Goal: Navigation & Orientation: Find specific page/section

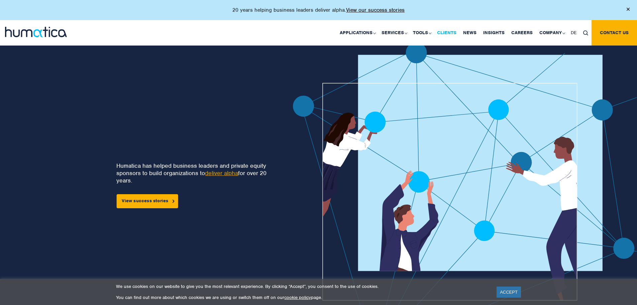
click at [453, 31] on link "Clients" at bounding box center [447, 32] width 26 height 25
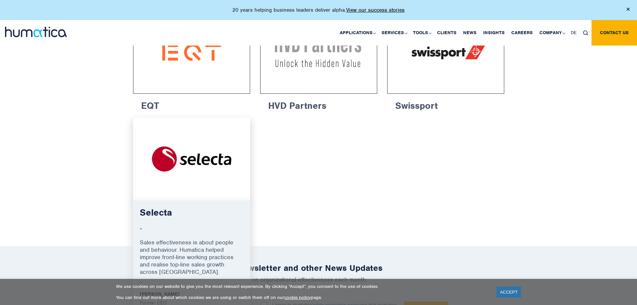
scroll to position [1170, 0]
